Goal: Information Seeking & Learning: Check status

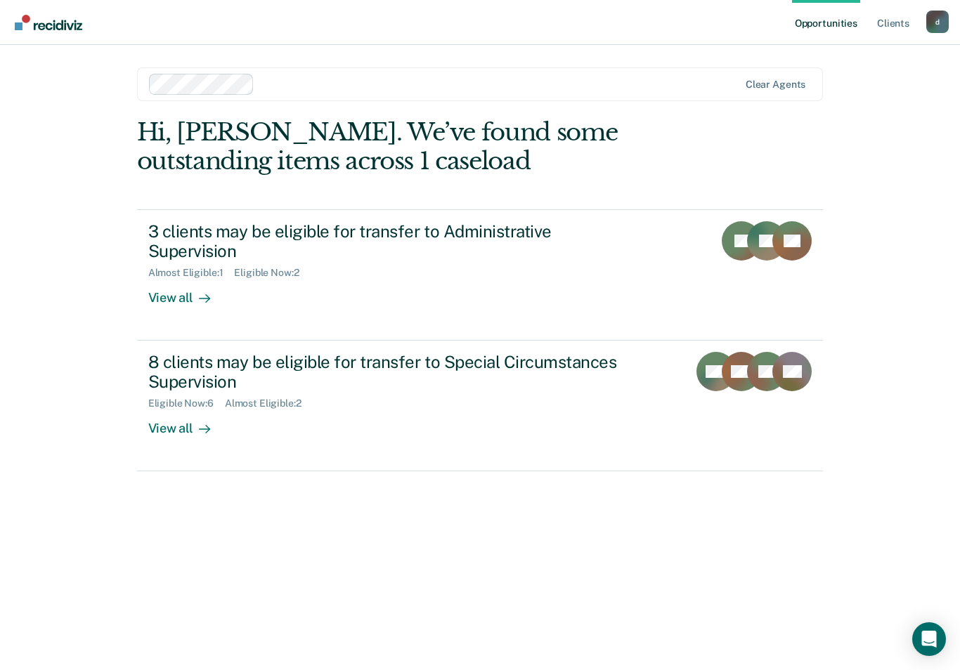
click at [190, 300] on div "View all" at bounding box center [187, 292] width 79 height 27
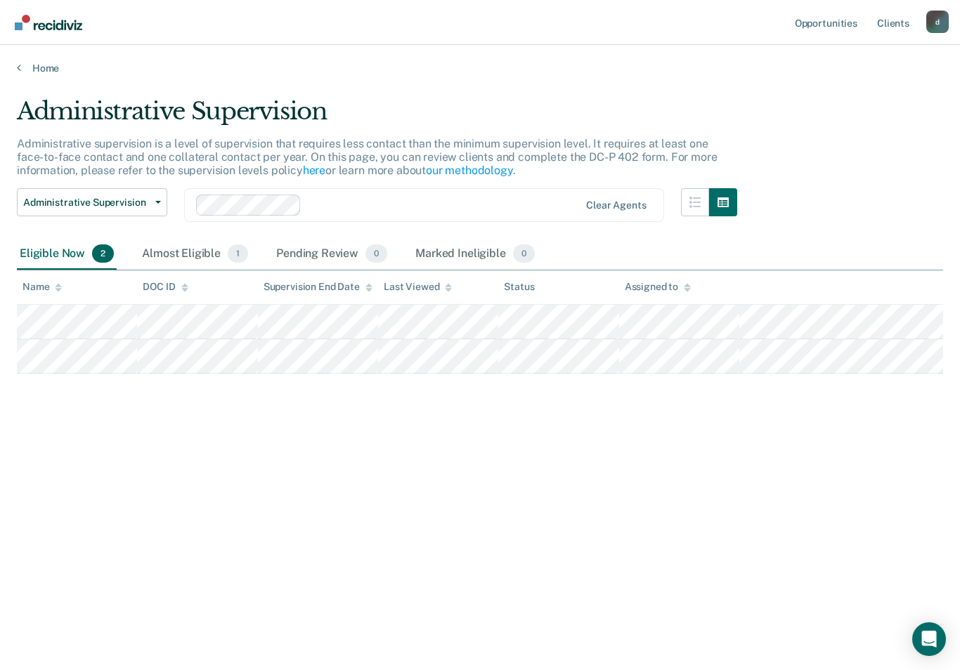
click at [198, 248] on div "Almost Eligible 1" at bounding box center [195, 254] width 112 height 31
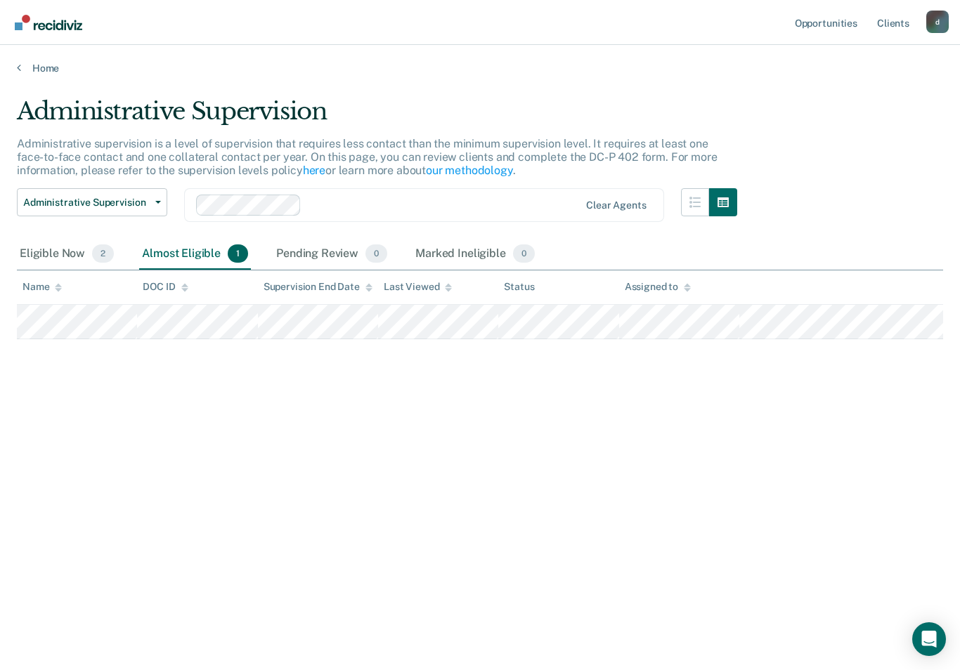
click at [82, 244] on div "Eligible Now 2" at bounding box center [67, 254] width 100 height 31
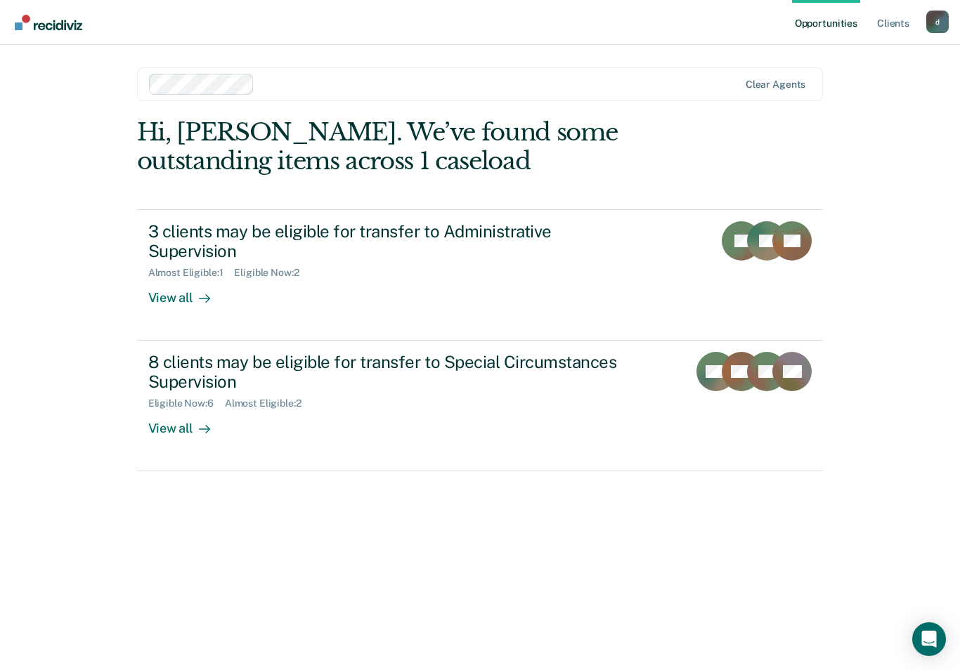
click at [190, 421] on div "View all" at bounding box center [187, 423] width 79 height 27
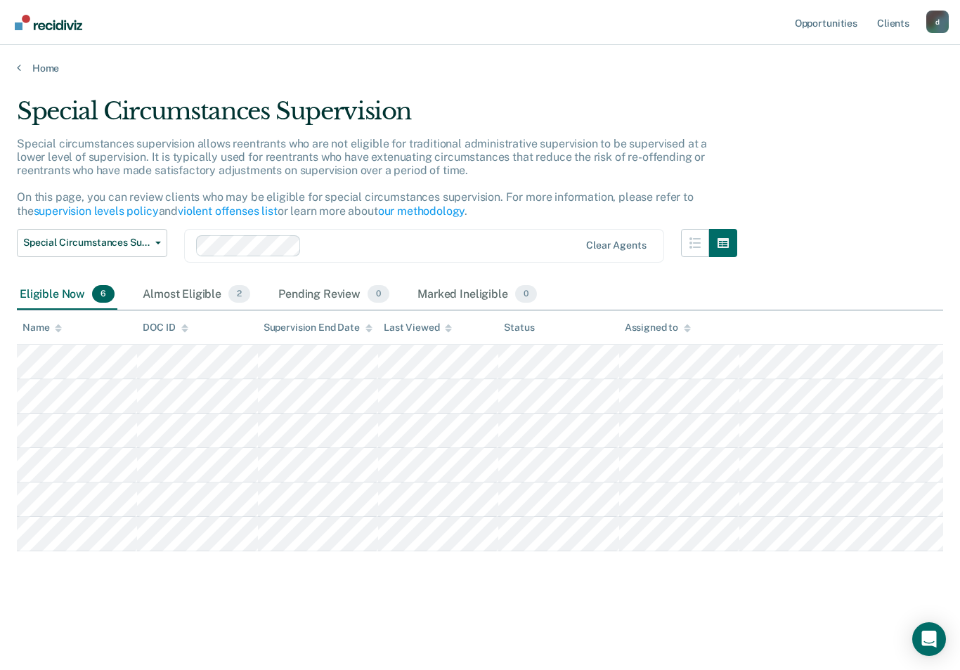
scroll to position [14, 0]
click at [210, 280] on div "Almost Eligible 2" at bounding box center [196, 295] width 113 height 31
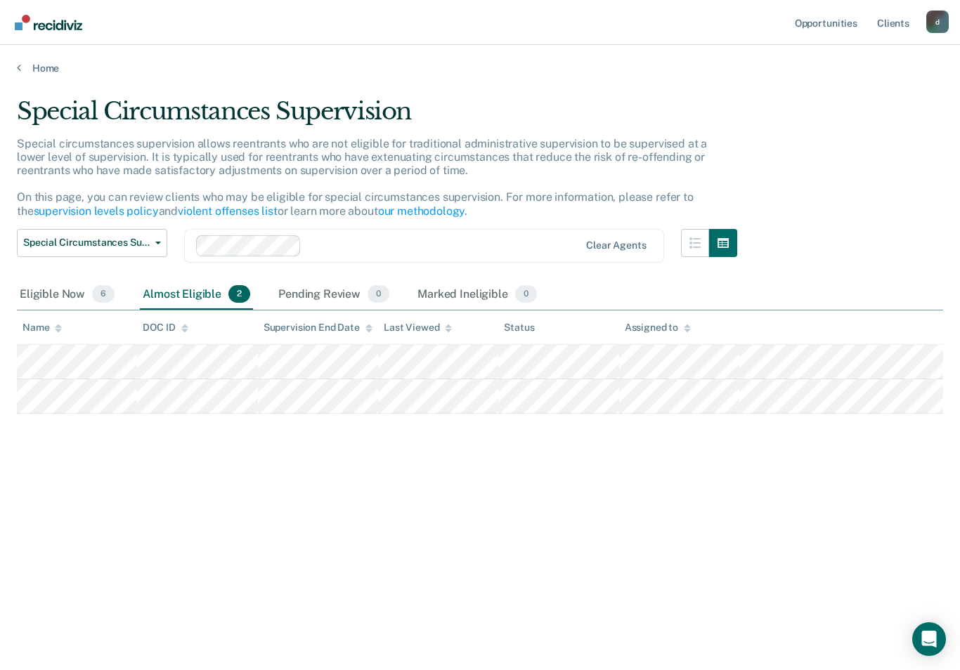
click at [76, 288] on div "Eligible Now 6" at bounding box center [67, 295] width 100 height 31
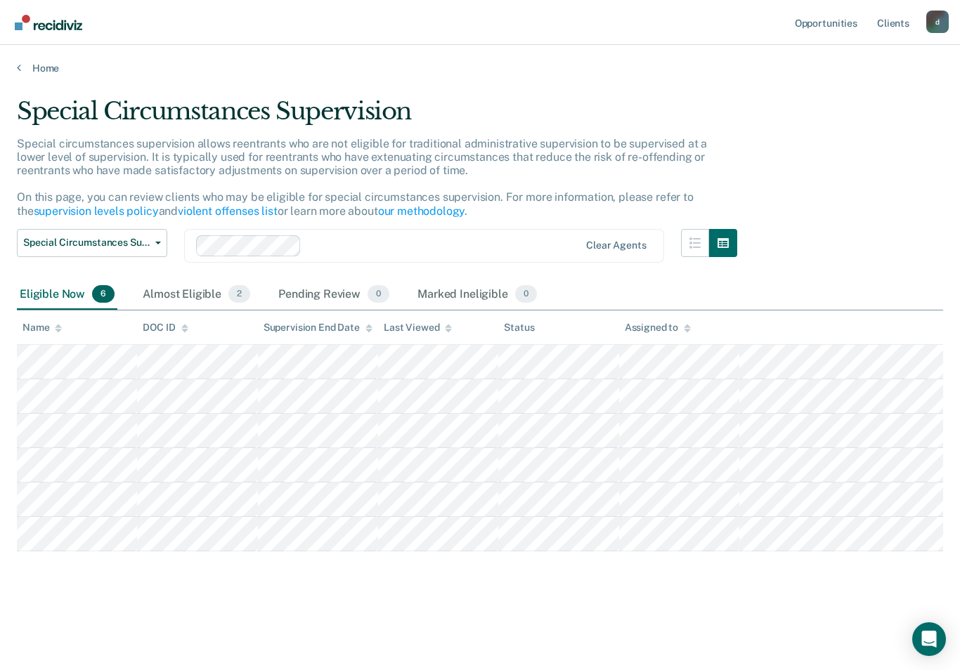
scroll to position [0, 0]
